Goal: Task Accomplishment & Management: Complete application form

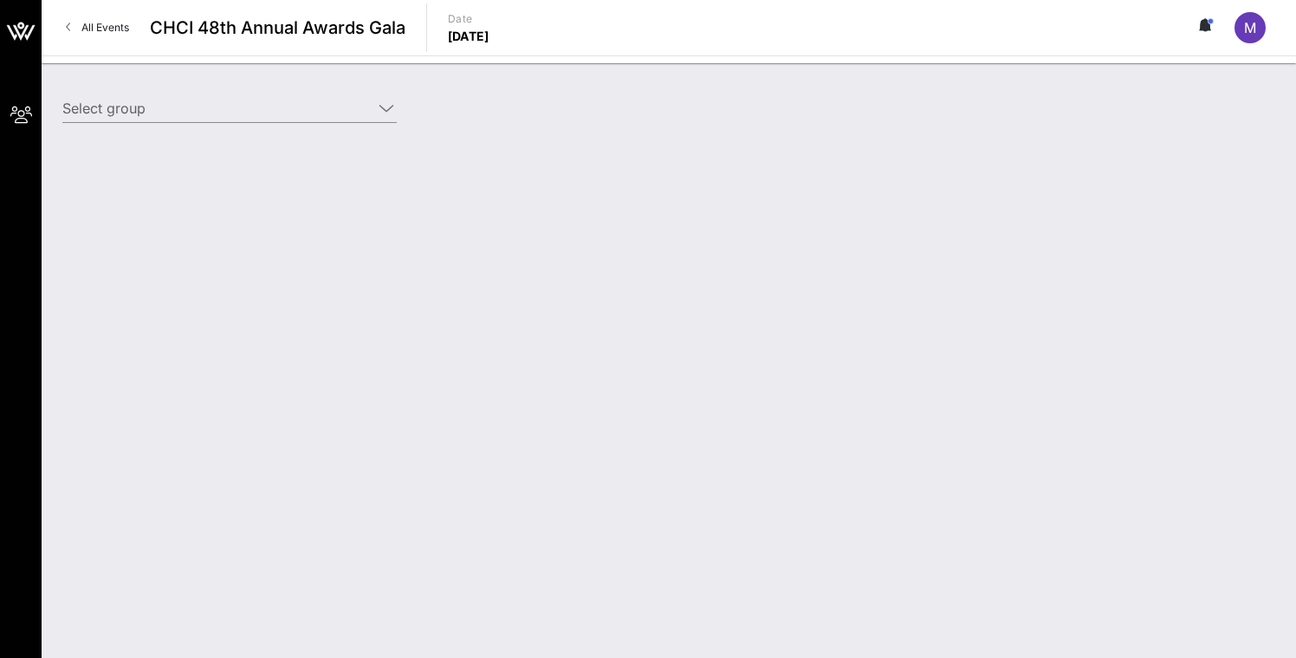
type input "Lyft (Lyft) [[PERSON_NAME], [EMAIL_ADDRESS][DOMAIN_NAME]]"
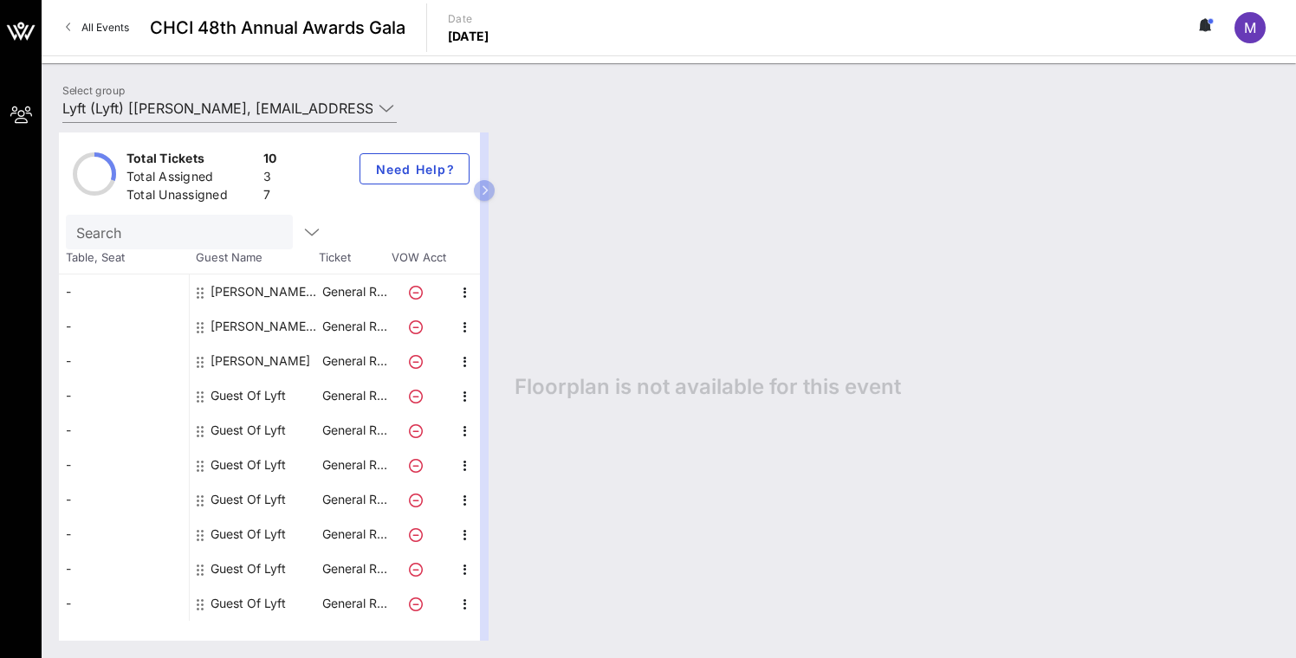
click at [278, 396] on div "Guest Of Lyft" at bounding box center [247, 395] width 75 height 35
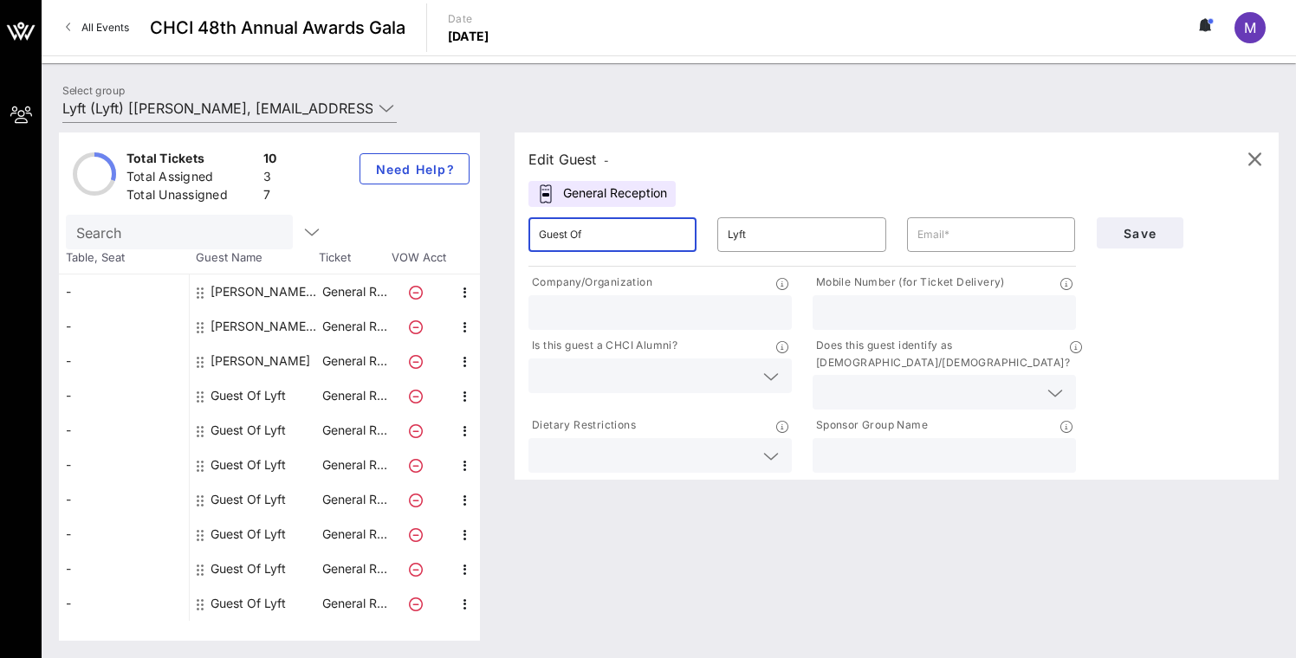
click at [594, 230] on input "Guest Of" at bounding box center [612, 235] width 147 height 28
type input "Allison Cullin"
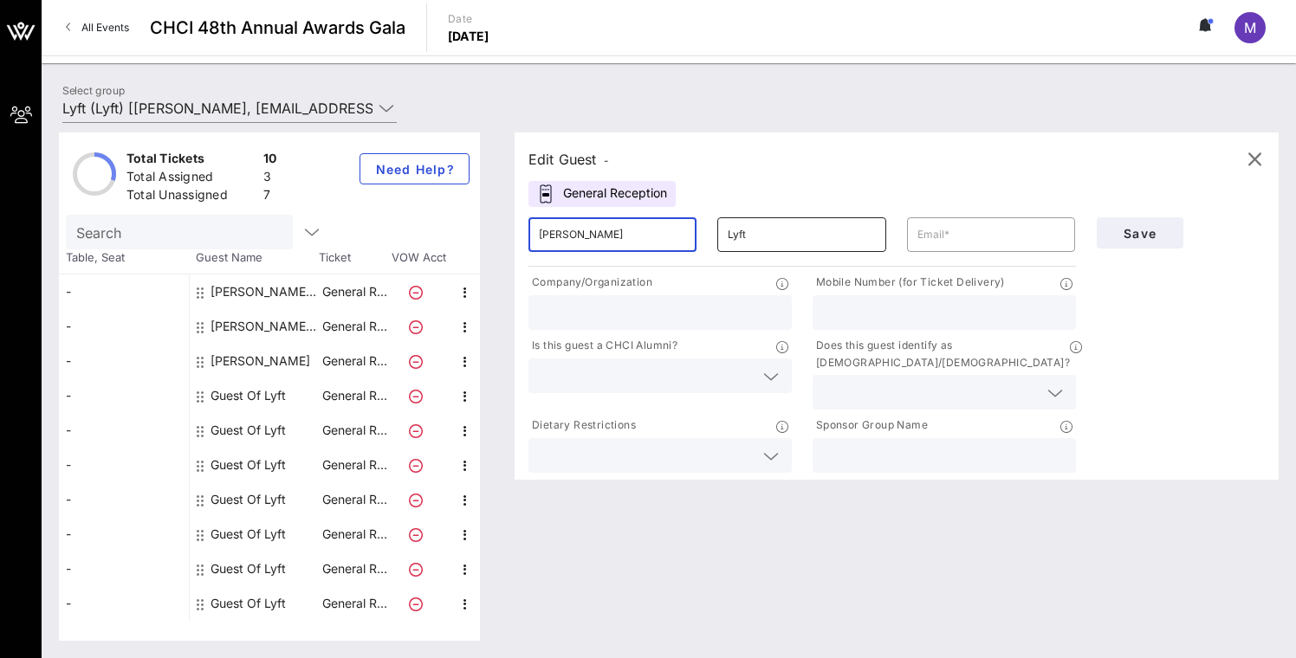
click at [758, 233] on input "Lyft" at bounding box center [800, 235] width 147 height 28
click at [952, 237] on input "text" at bounding box center [990, 235] width 147 height 28
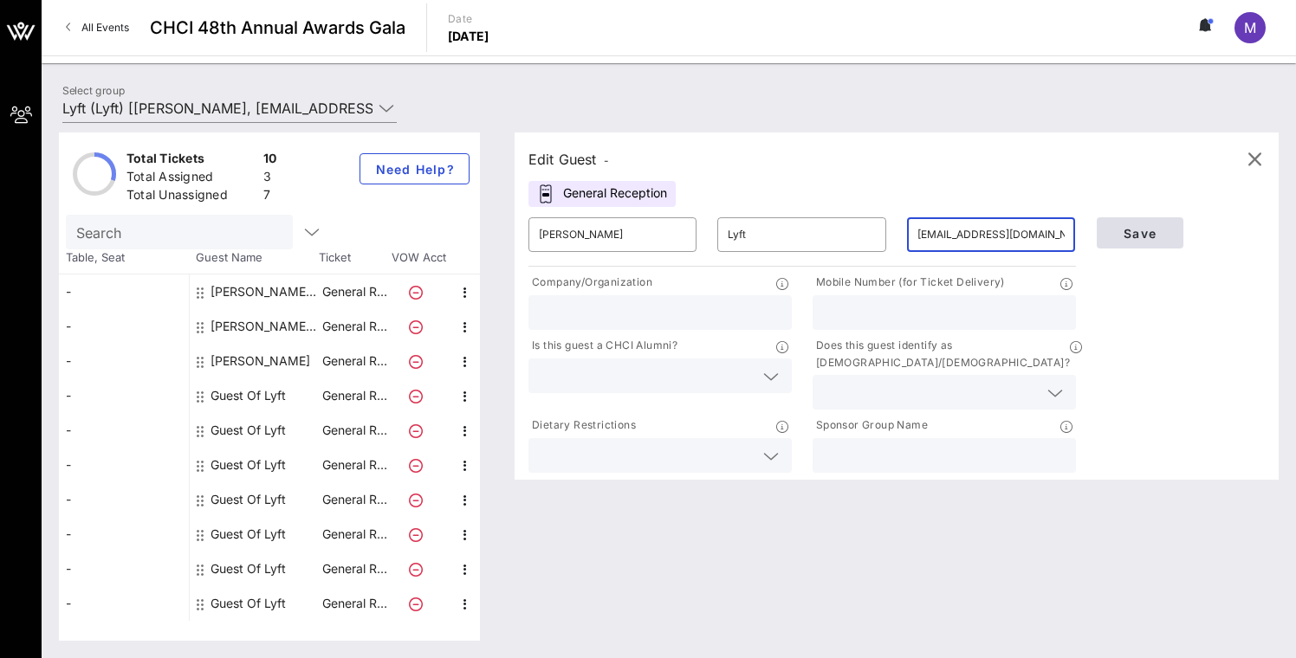
type input "acullin@lyft.com"
click at [1158, 224] on button "Save" at bounding box center [1139, 232] width 87 height 31
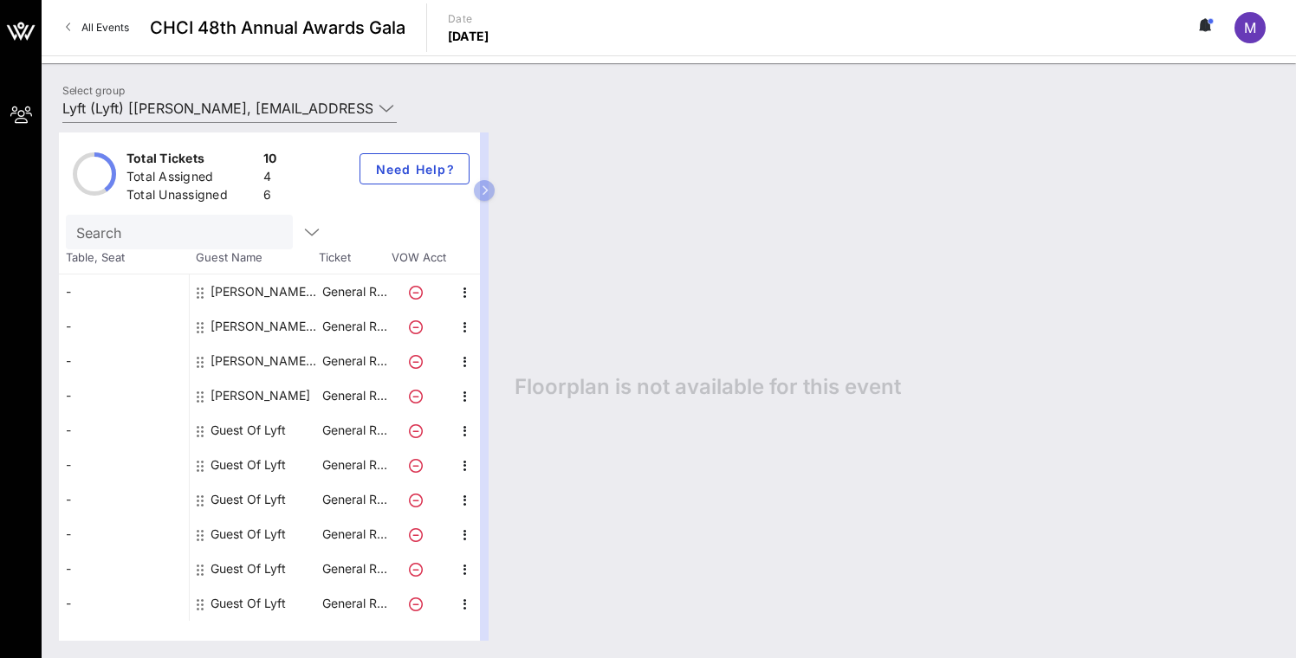
click at [295, 363] on div "Courtney Temple Lyft" at bounding box center [264, 361] width 109 height 35
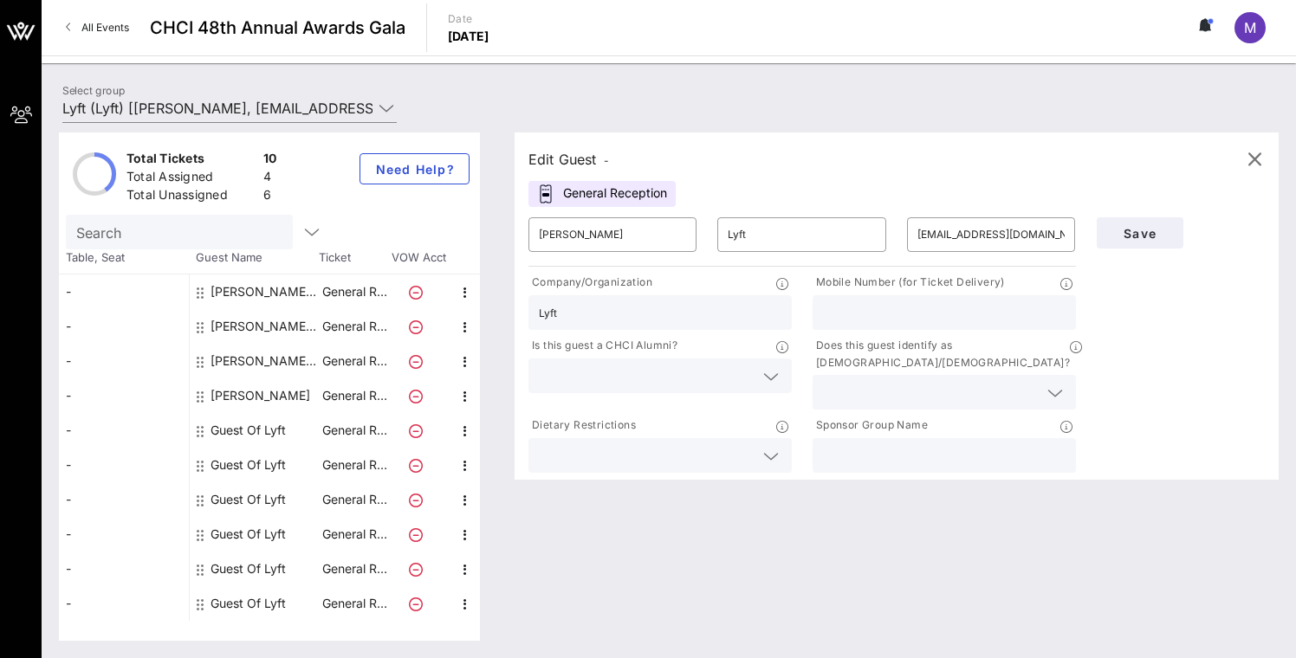
click at [255, 396] on div "Jamie Pascal" at bounding box center [260, 395] width 100 height 35
type input "Jamie"
type input "Pascal"
type input "jpascal@lyft.com"
click at [608, 241] on input "Jamie" at bounding box center [612, 235] width 147 height 28
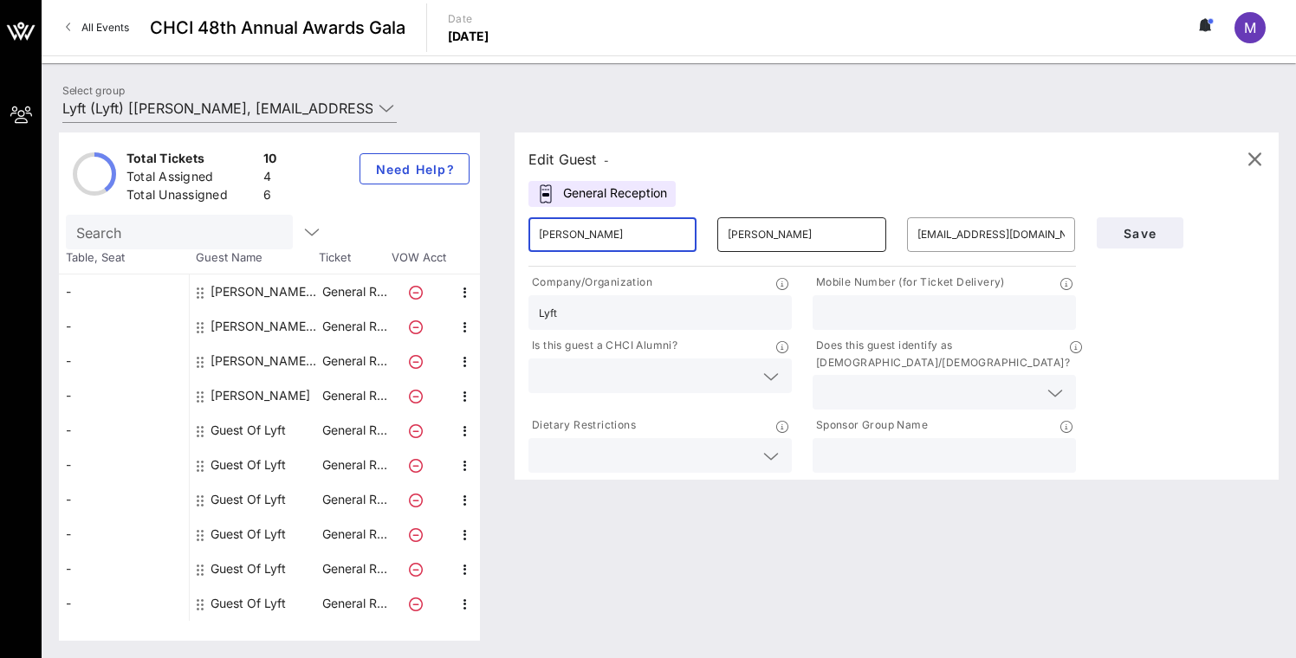
type input "Jamie Pascal"
click at [764, 226] on input "Pascal" at bounding box center [800, 235] width 147 height 28
type input "Pascal"
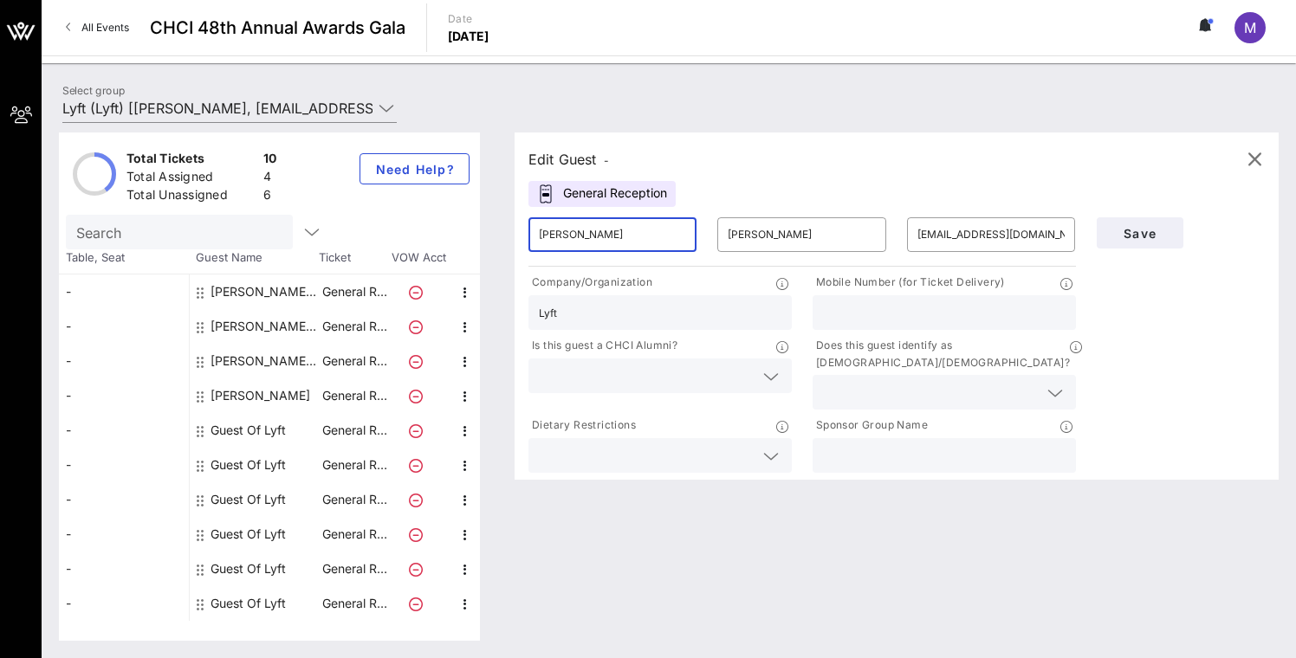
click at [614, 230] on input "Jamie Pascal" at bounding box center [612, 235] width 147 height 28
type input "Jamie"
click at [1160, 230] on span "Save" at bounding box center [1139, 233] width 59 height 15
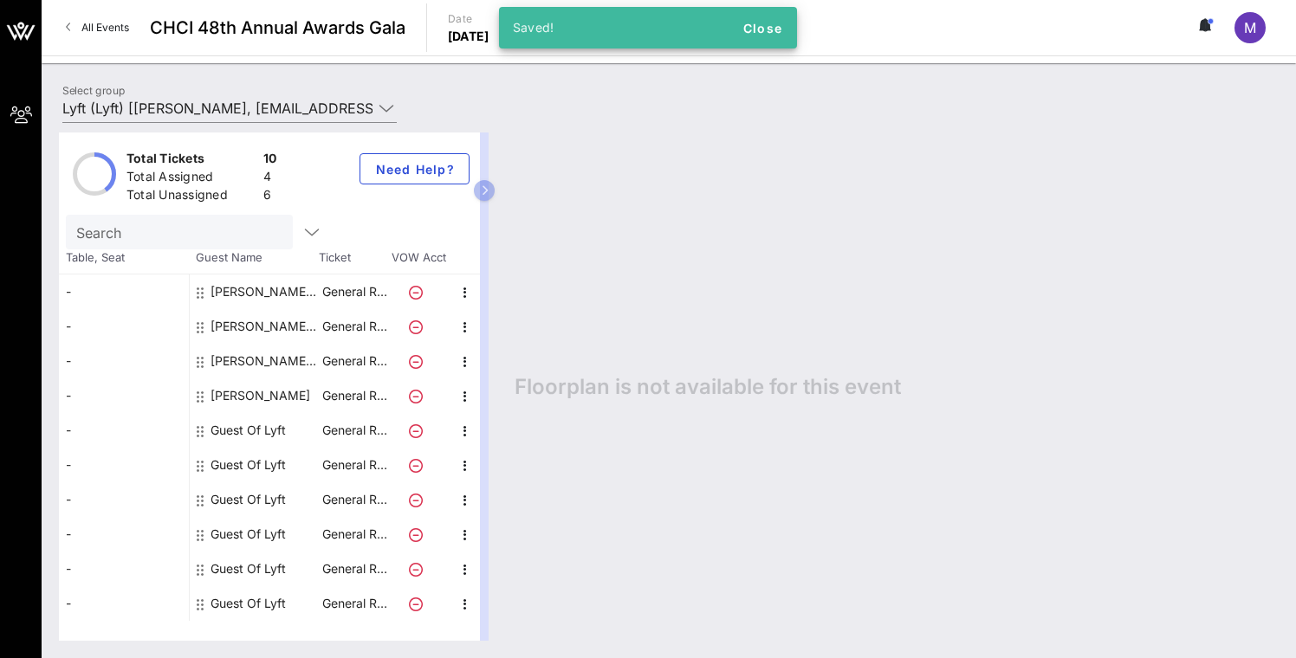
click at [281, 357] on div "Courtney Temple Lyft" at bounding box center [264, 361] width 109 height 35
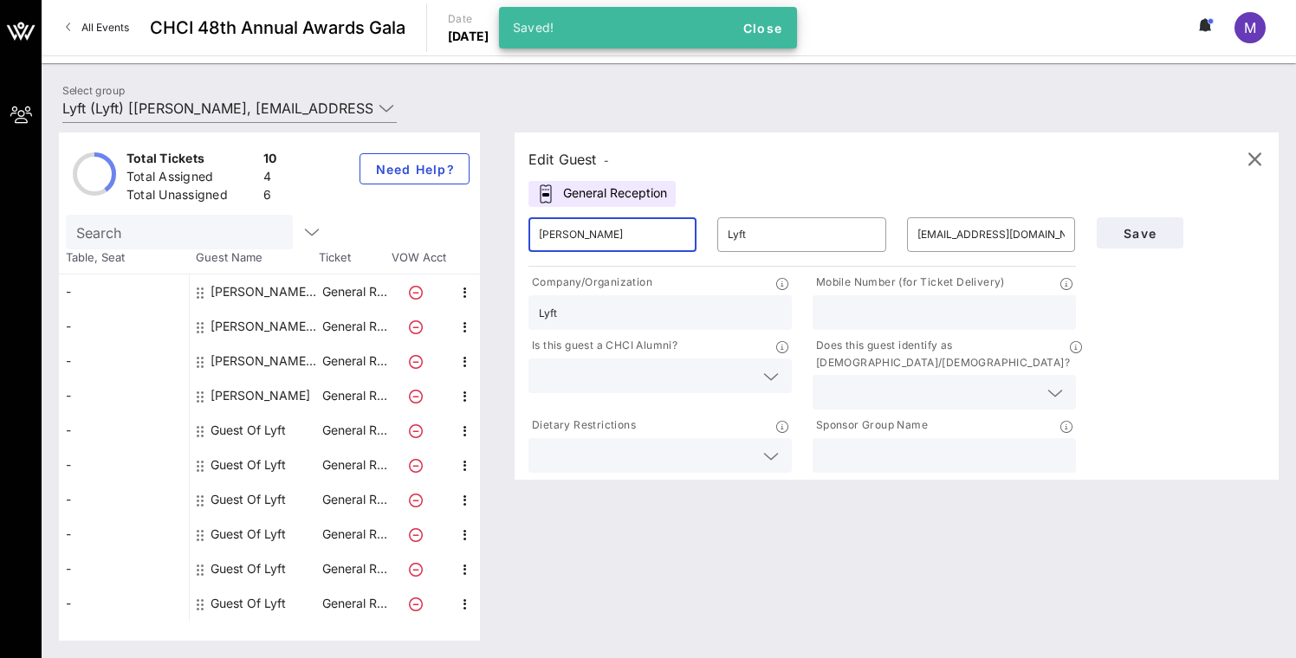
drag, startPoint x: 633, startPoint y: 235, endPoint x: 587, endPoint y: 230, distance: 46.1
click at [587, 230] on input "Courtney Temple" at bounding box center [612, 235] width 147 height 28
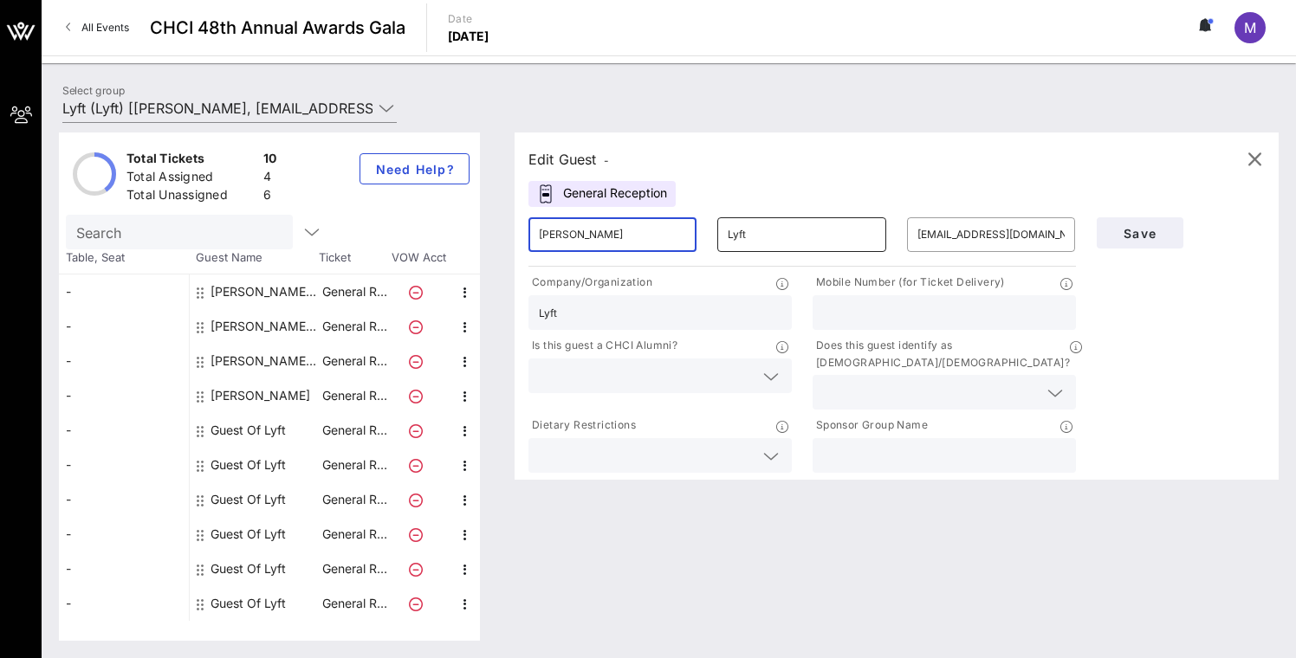
type input "Courtney"
click at [740, 230] on input "Lyft" at bounding box center [800, 235] width 147 height 28
paste input "Temple"
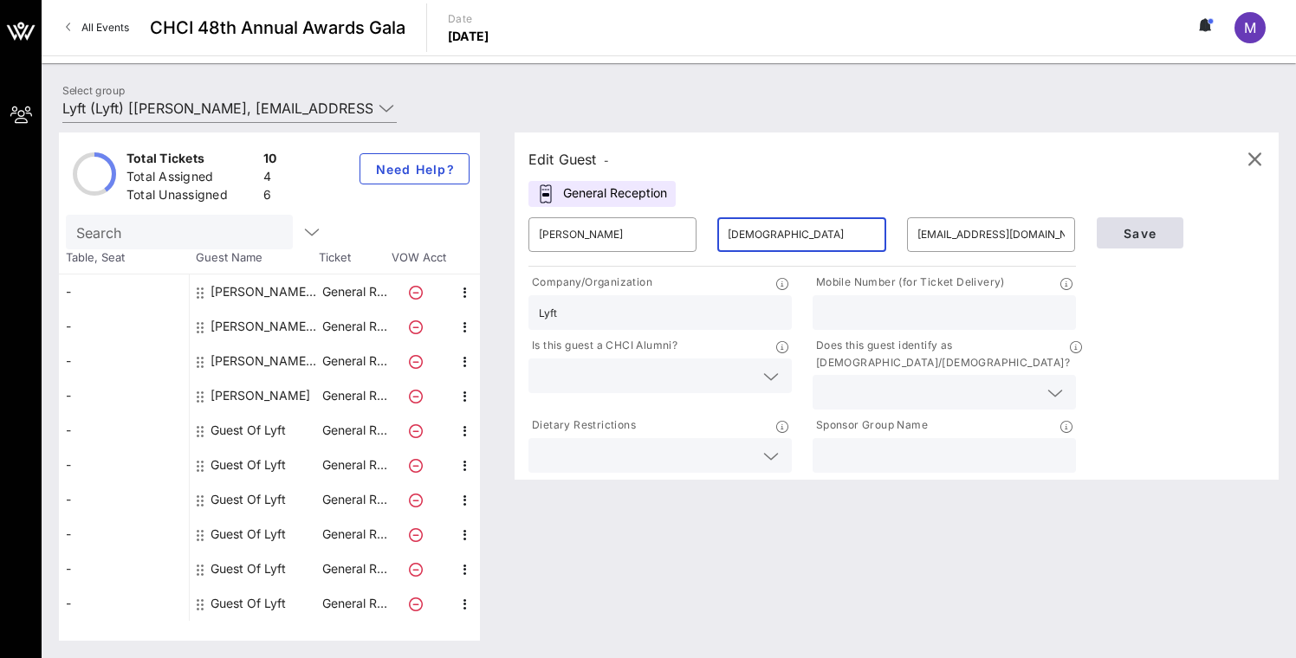
type input "Temple"
click at [1160, 226] on span "Save" at bounding box center [1139, 233] width 59 height 15
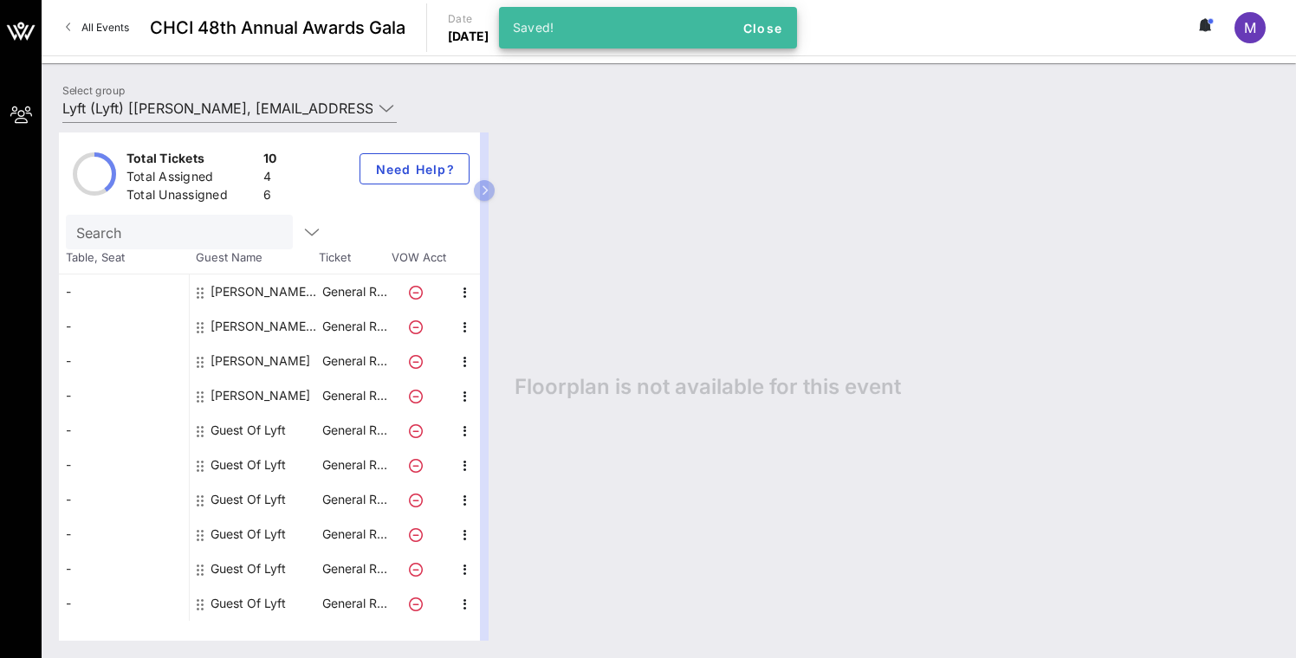
click at [260, 327] on div "Arielle Maffei Lyft" at bounding box center [264, 326] width 109 height 35
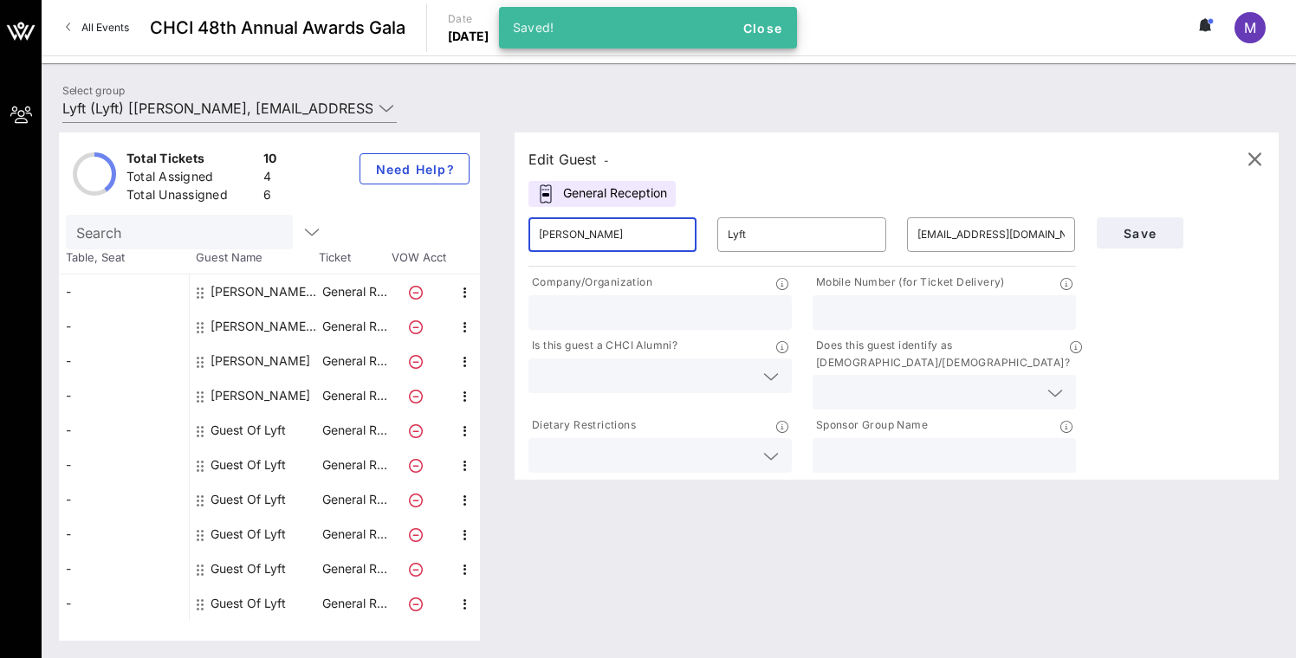
drag, startPoint x: 626, startPoint y: 240, endPoint x: 574, endPoint y: 235, distance: 52.2
click at [574, 235] on input "Arielle Maffei" at bounding box center [612, 235] width 147 height 28
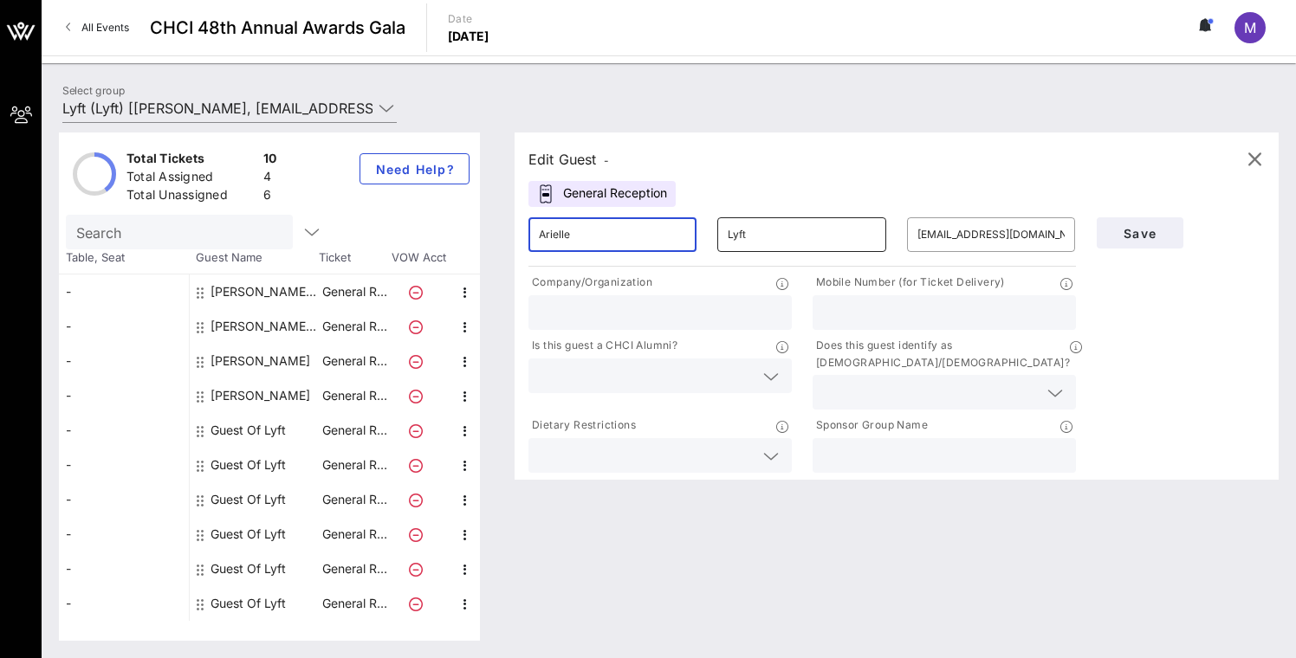
type input "Arielle"
click at [720, 240] on div "​ Lyft" at bounding box center [801, 234] width 168 height 35
type input "L"
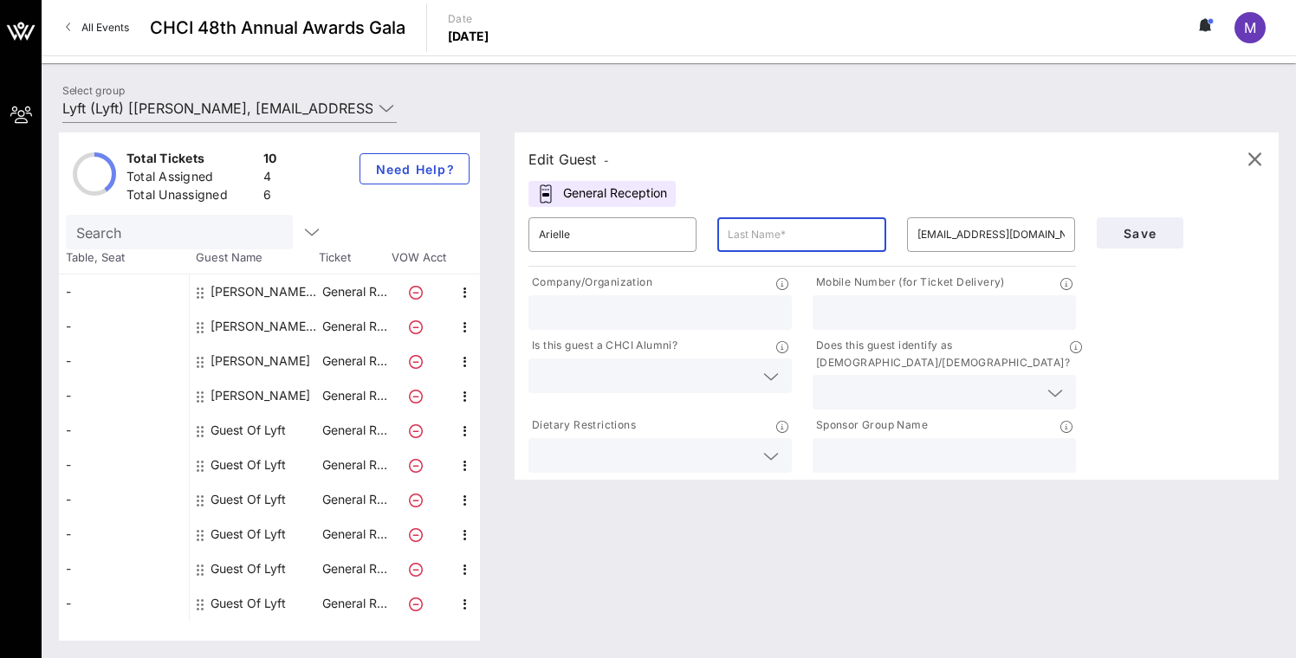
paste input "Maffei"
type input "Maffei"
click at [1153, 226] on span "Save" at bounding box center [1139, 233] width 59 height 15
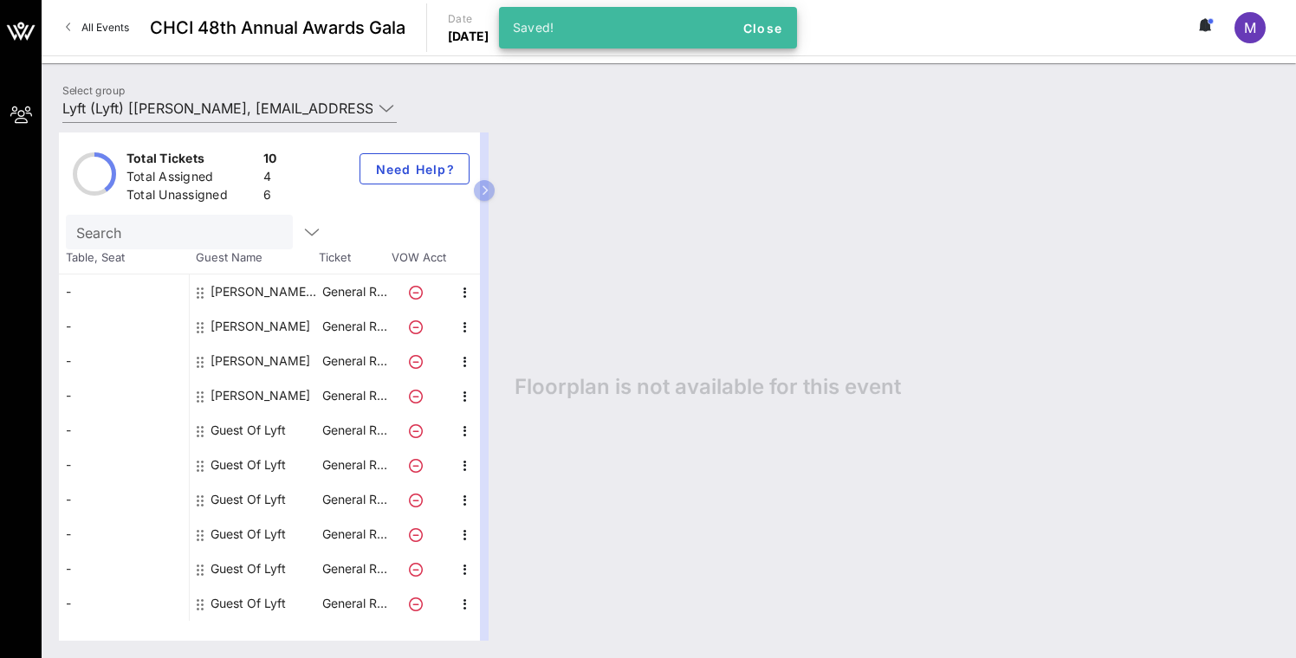
click at [275, 286] on div "Allison Cullin Lyft" at bounding box center [264, 292] width 109 height 35
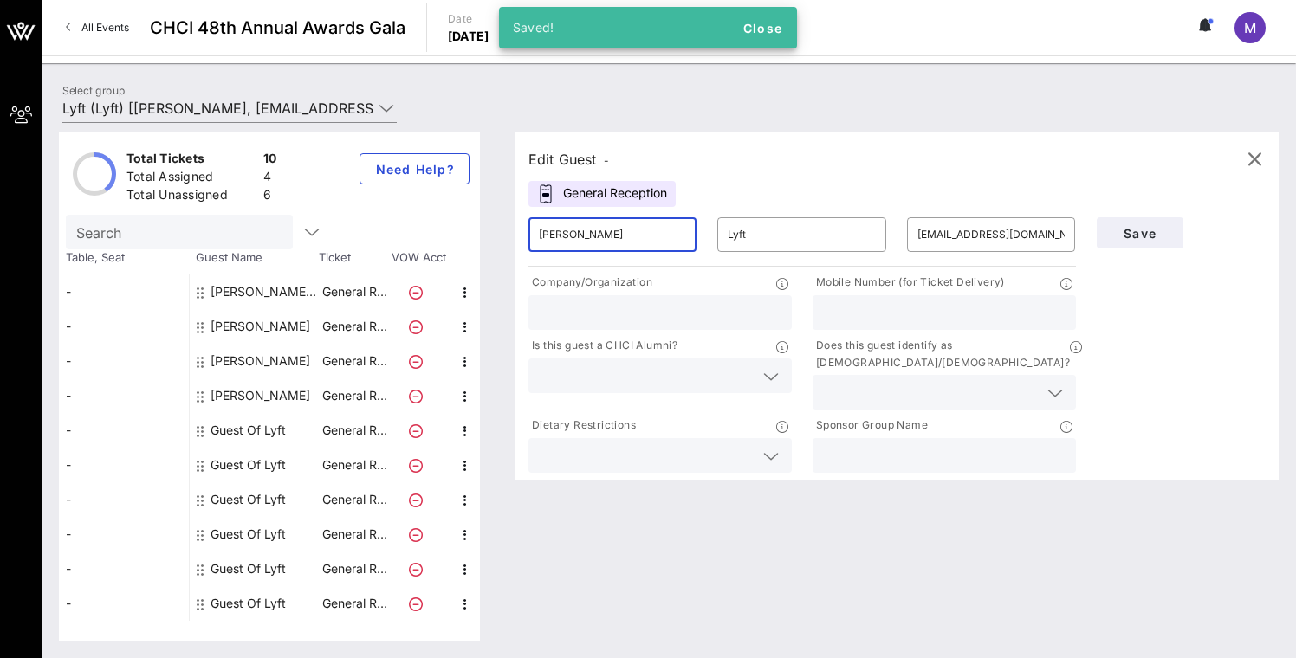
drag, startPoint x: 619, startPoint y: 235, endPoint x: 576, endPoint y: 233, distance: 43.3
click at [576, 233] on input "Allison Cullin" at bounding box center [612, 235] width 147 height 28
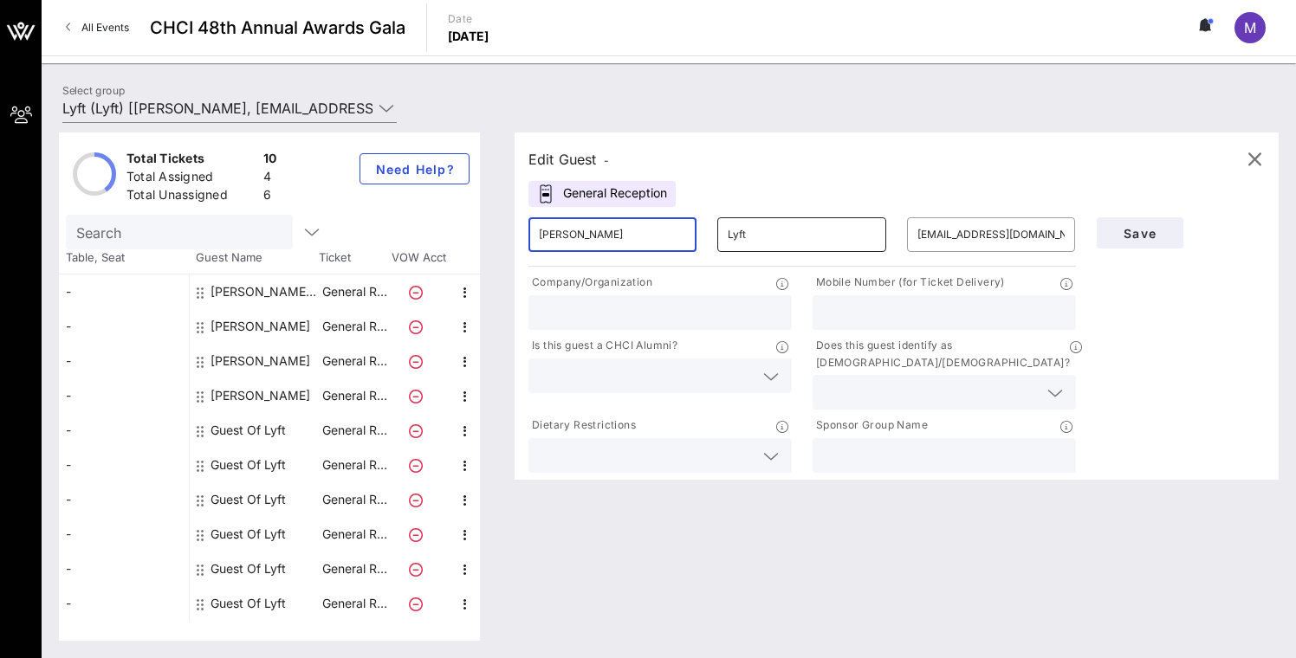
type input "Allison"
click at [726, 233] on div "​ Lyft" at bounding box center [801, 234] width 168 height 35
paste input "Cullin"
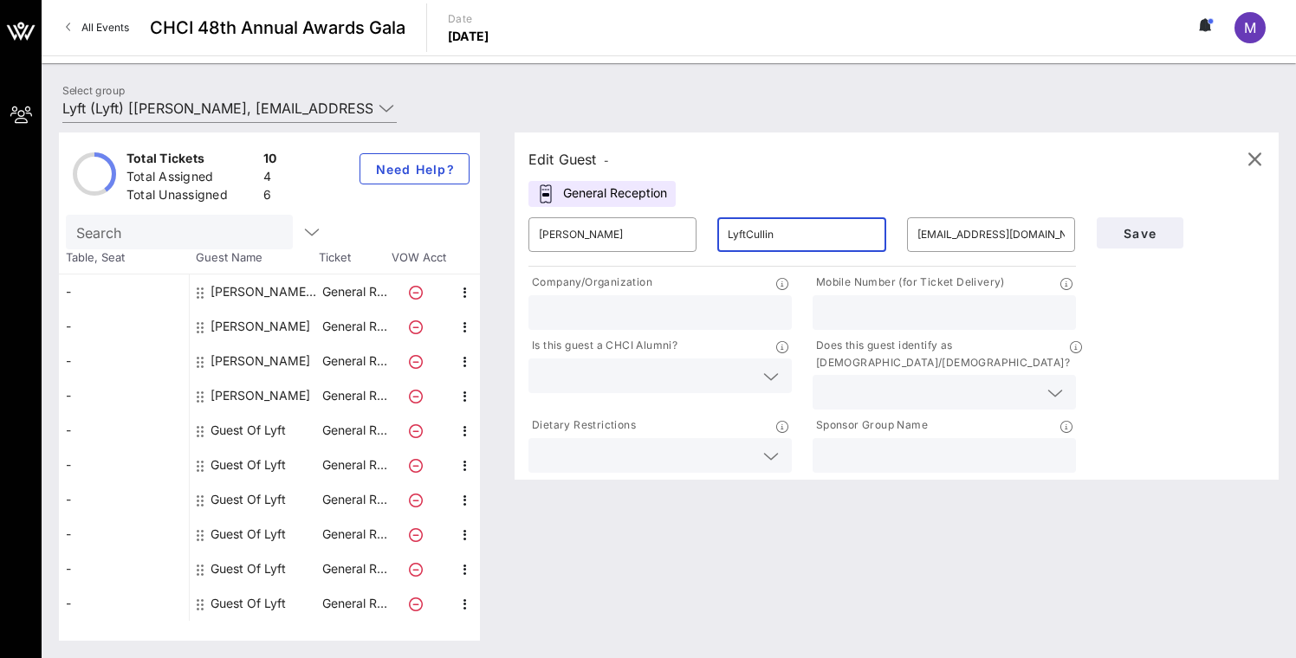
click at [747, 232] on input "LyftCullin" at bounding box center [800, 235] width 147 height 28
paste input "text"
type input "Cullin"
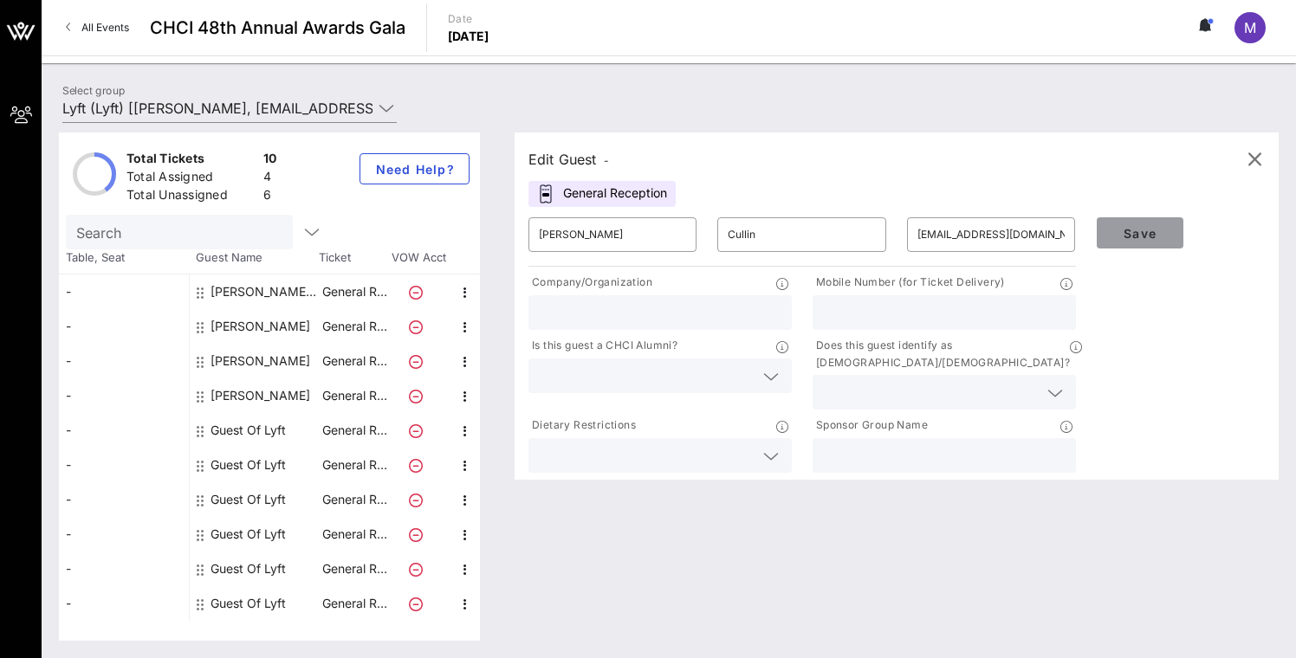
click at [1151, 226] on span "Save" at bounding box center [1139, 233] width 59 height 15
